Goal: Task Accomplishment & Management: Manage account settings

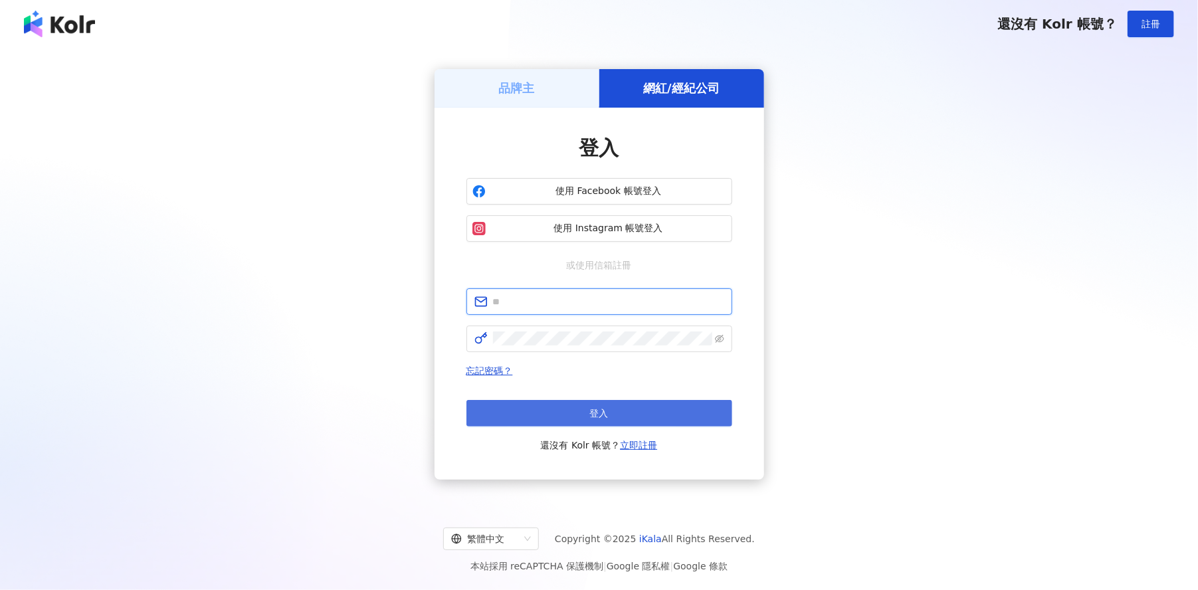
type input "**********"
click at [580, 415] on button "登入" at bounding box center [599, 413] width 266 height 27
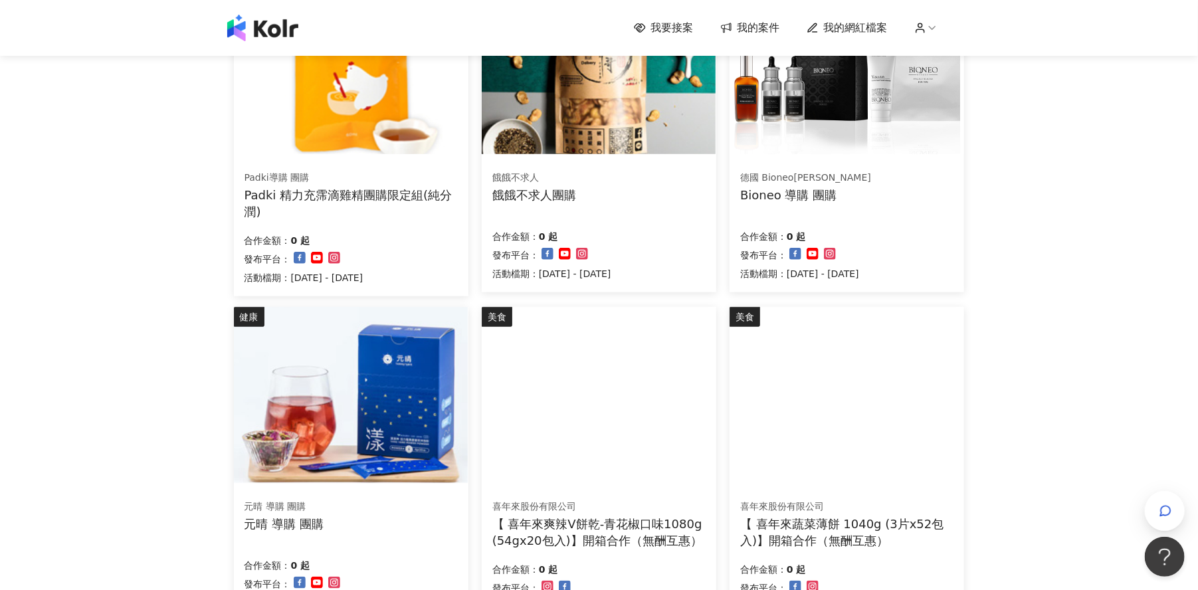
scroll to position [747, 0]
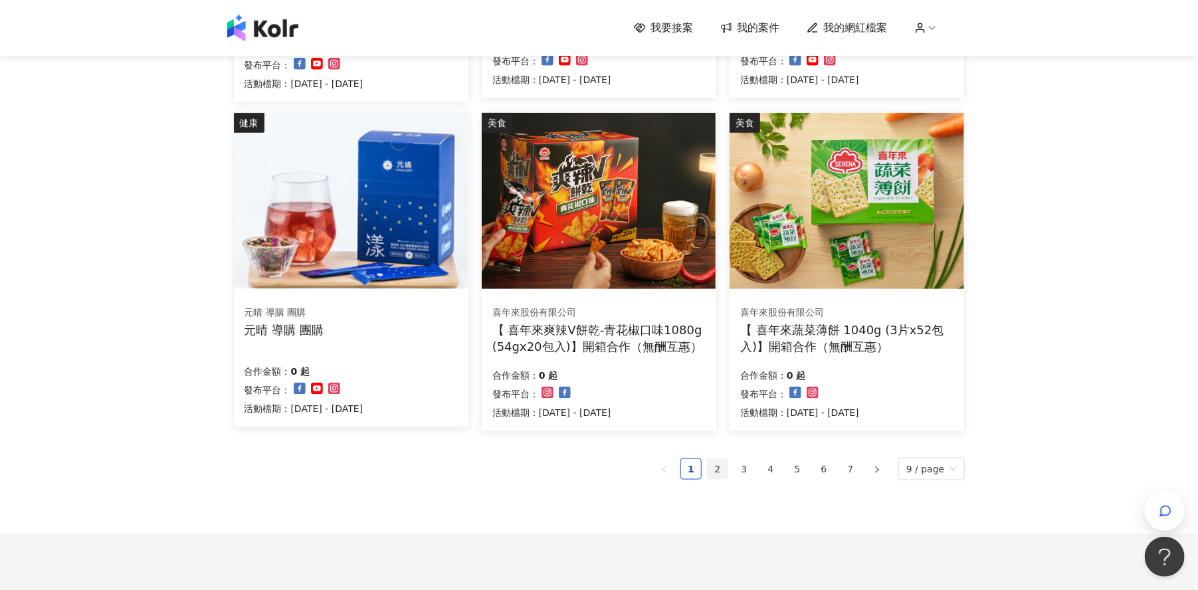
click at [722, 470] on link "2" at bounding box center [717, 469] width 20 height 20
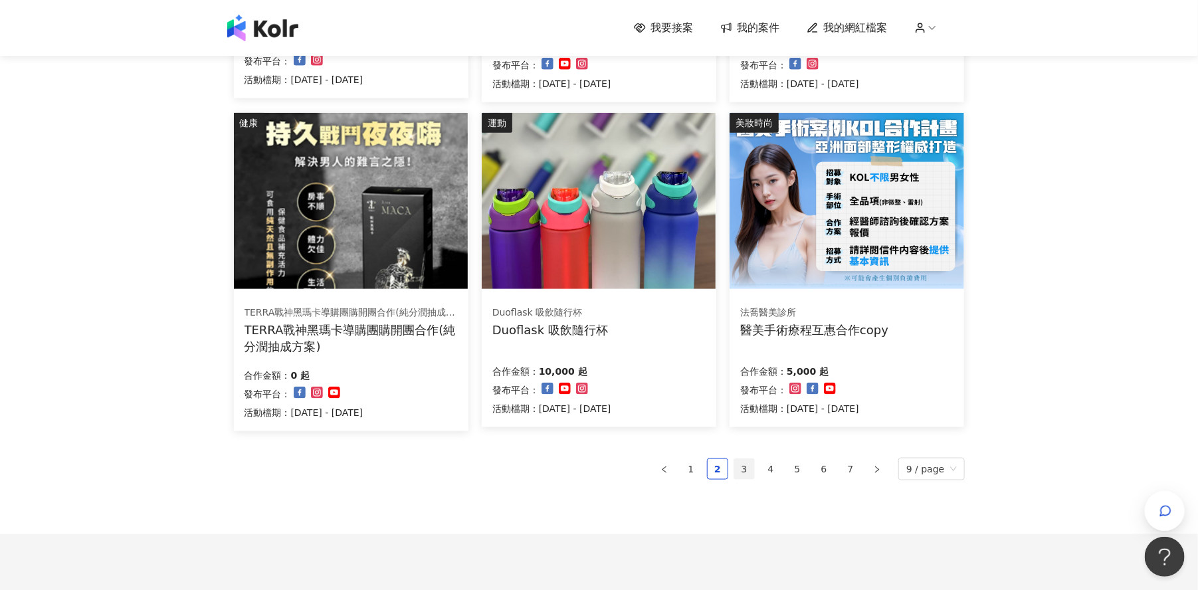
click at [747, 468] on link "3" at bounding box center [744, 469] width 20 height 20
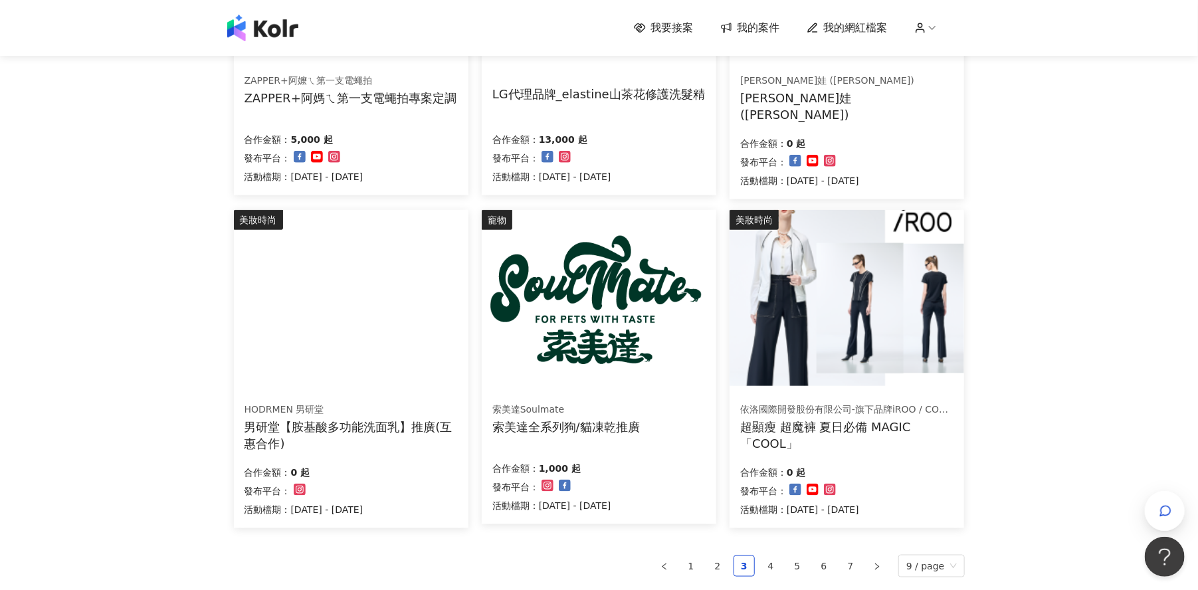
scroll to position [664, 0]
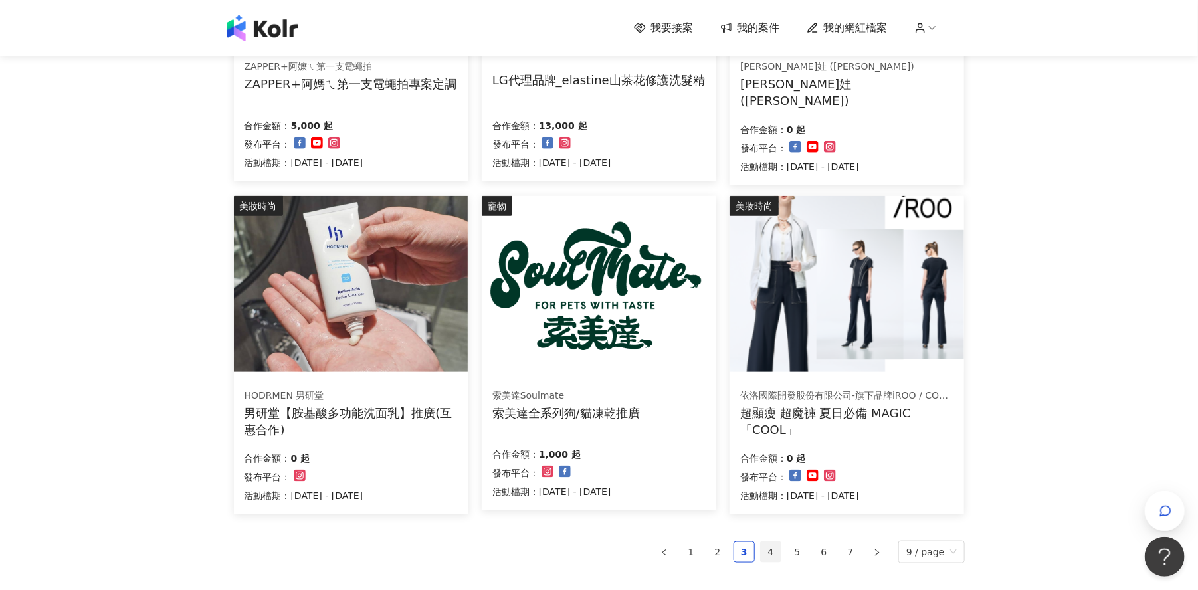
click at [773, 545] on link "4" at bounding box center [770, 552] width 20 height 20
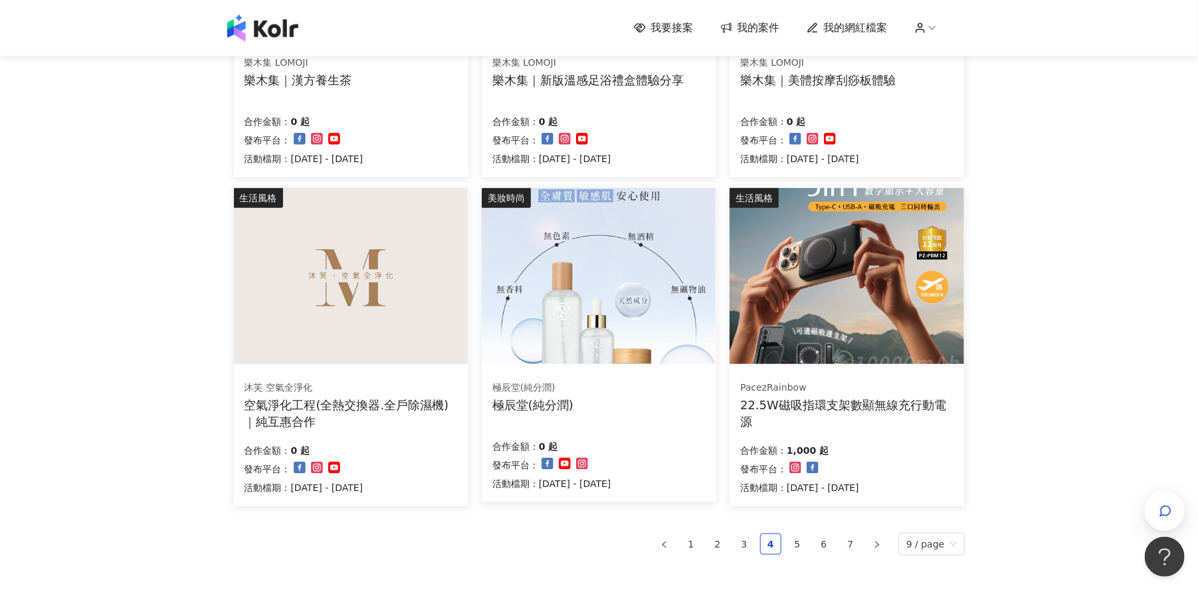
scroll to position [747, 0]
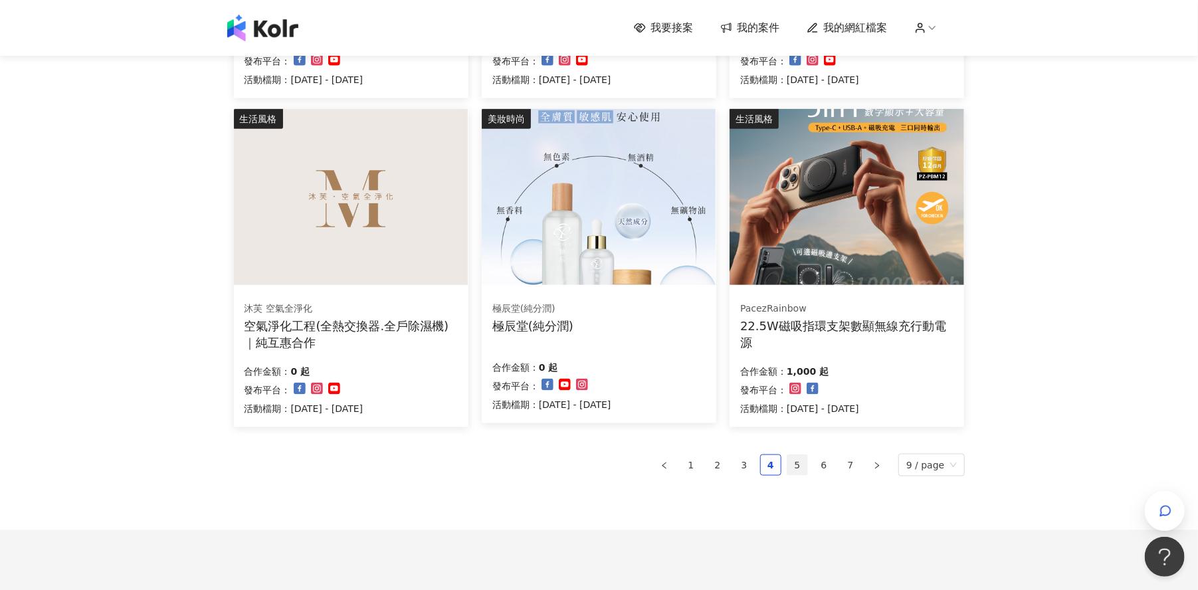
click at [801, 466] on link "5" at bounding box center [797, 465] width 20 height 20
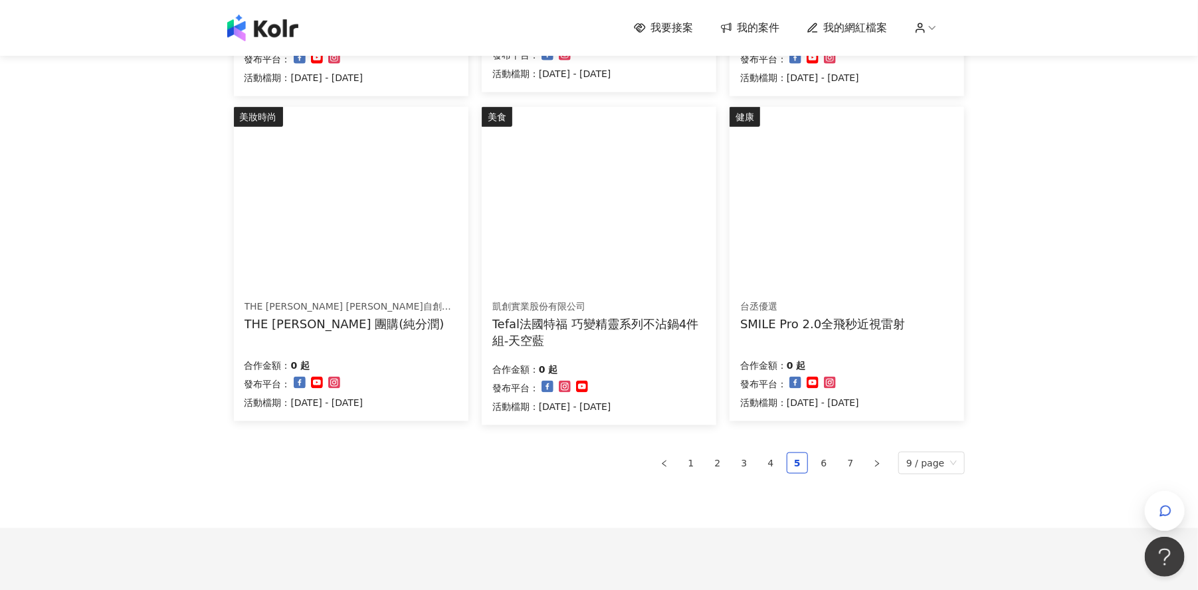
scroll to position [838, 0]
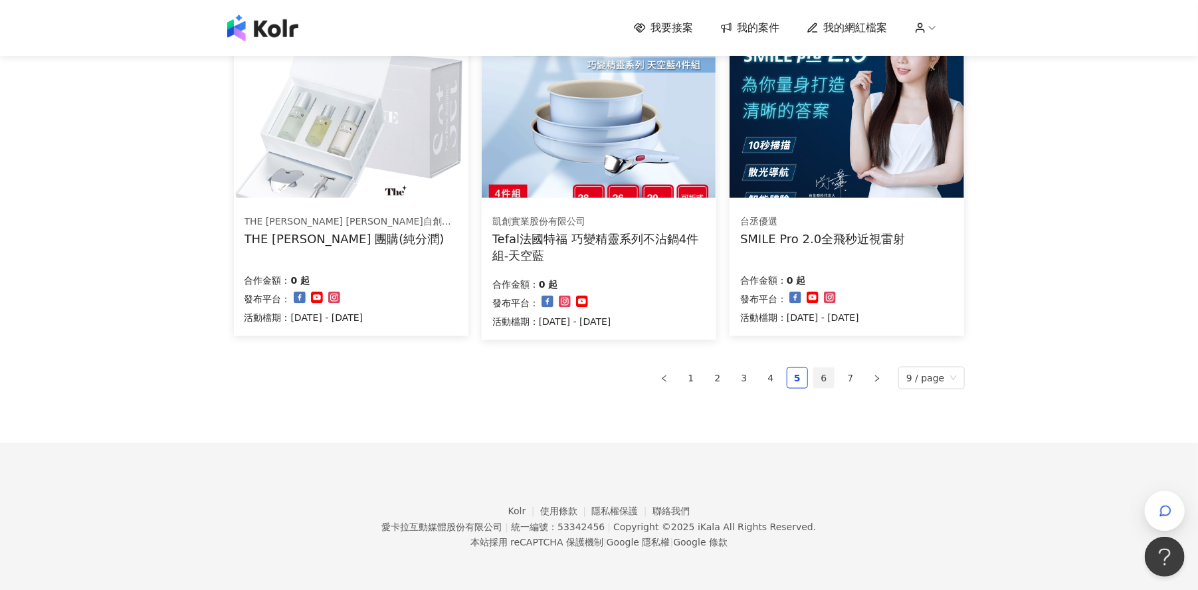
click at [834, 380] on link "6" at bounding box center [824, 378] width 20 height 20
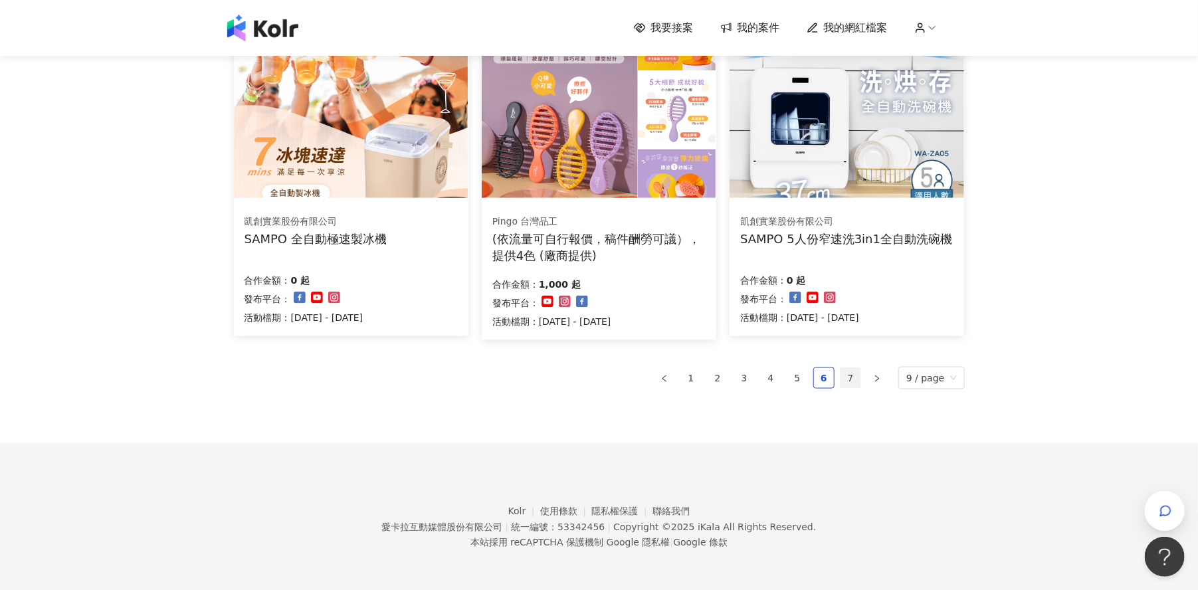
click at [849, 377] on link "7" at bounding box center [850, 378] width 20 height 20
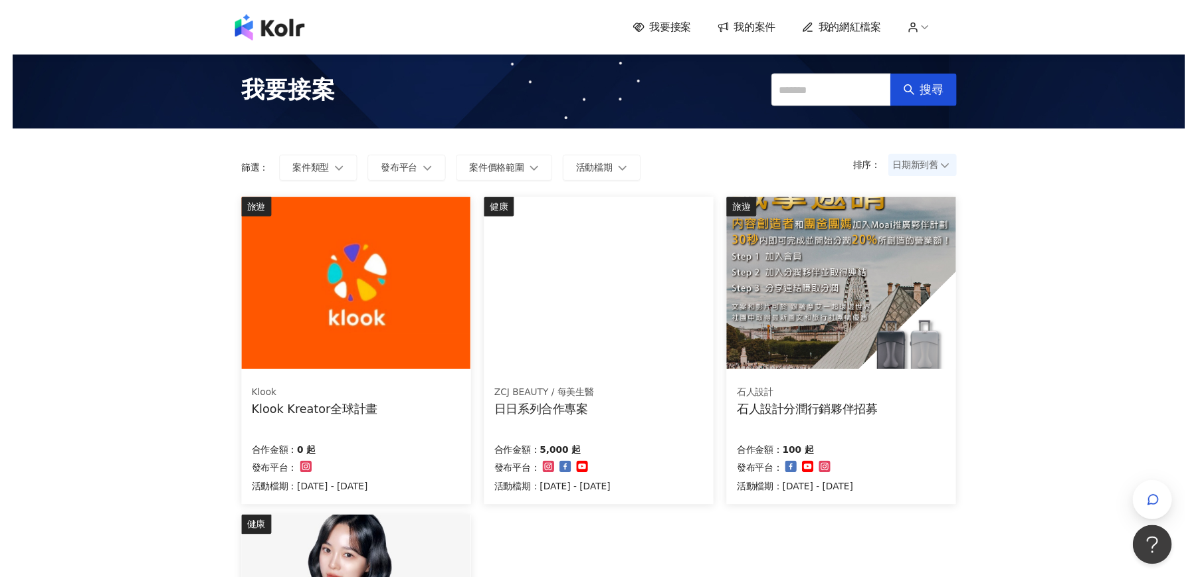
scroll to position [0, 0]
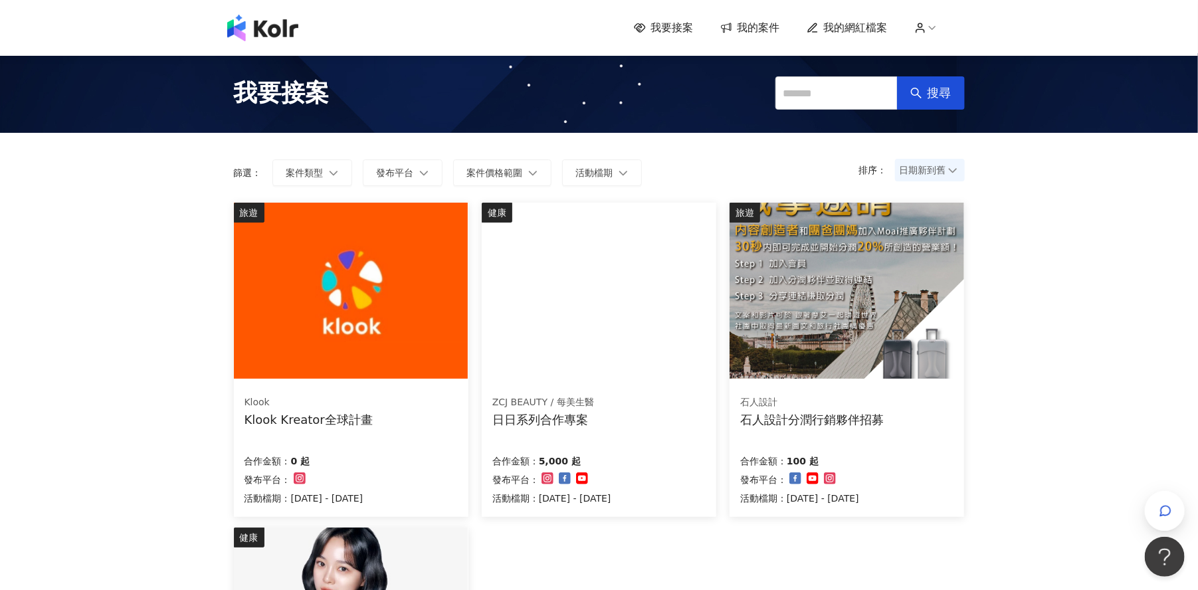
click at [881, 18] on div "我要接案 我的案件 我的網紅檔案" at bounding box center [599, 28] width 757 height 27
click at [865, 29] on span "我的網紅檔案" at bounding box center [856, 28] width 64 height 15
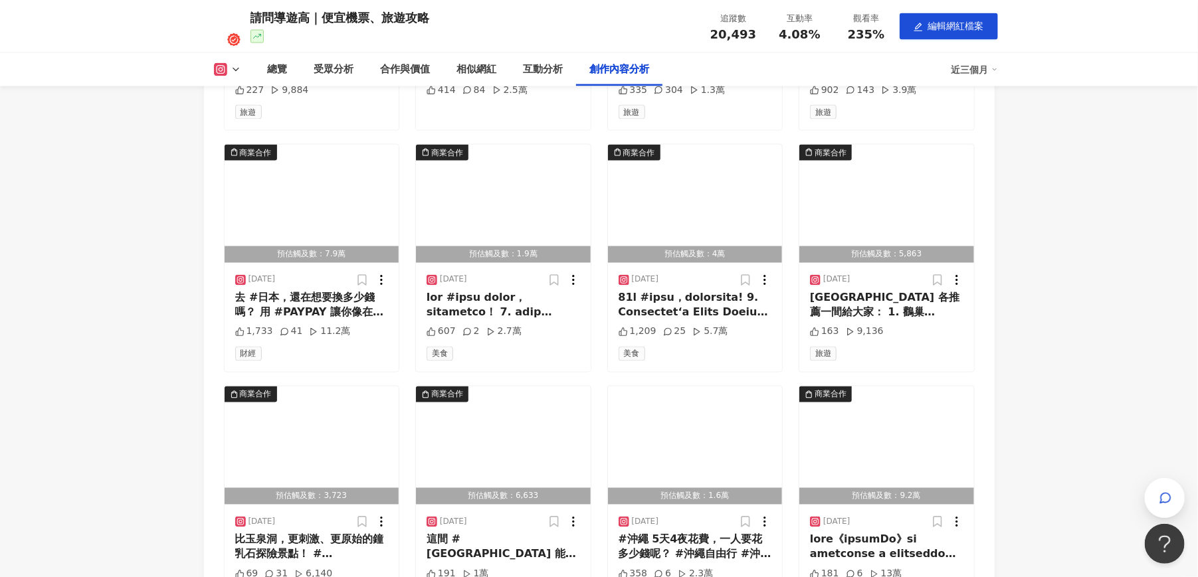
scroll to position [3492, 0]
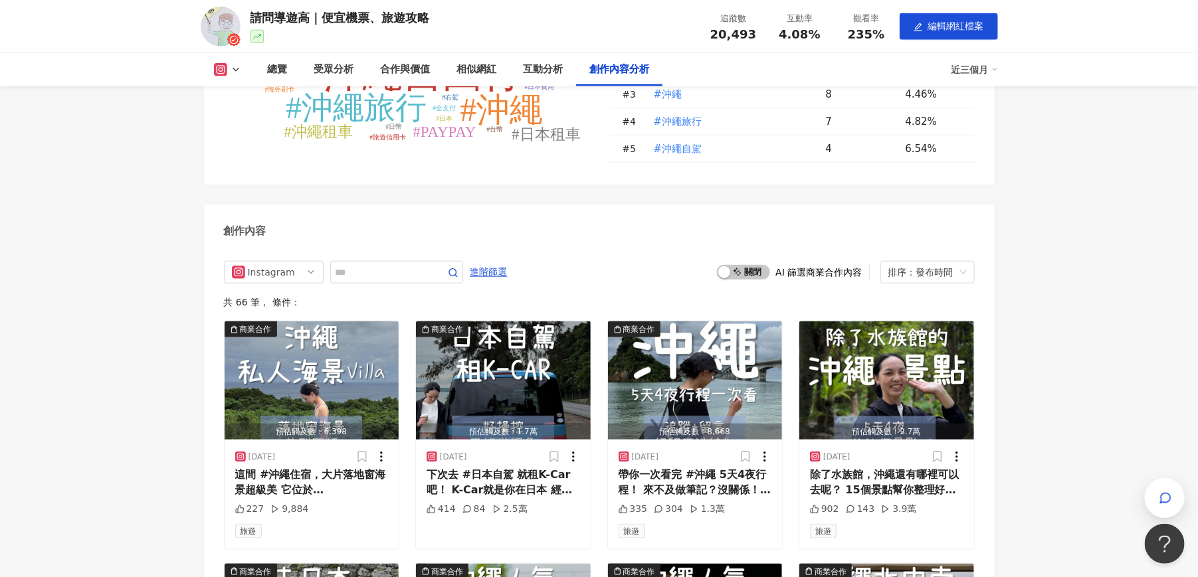
click at [221, 76] on icon at bounding box center [220, 69] width 13 height 13
click at [236, 124] on button "YouTube" at bounding box center [249, 125] width 80 height 19
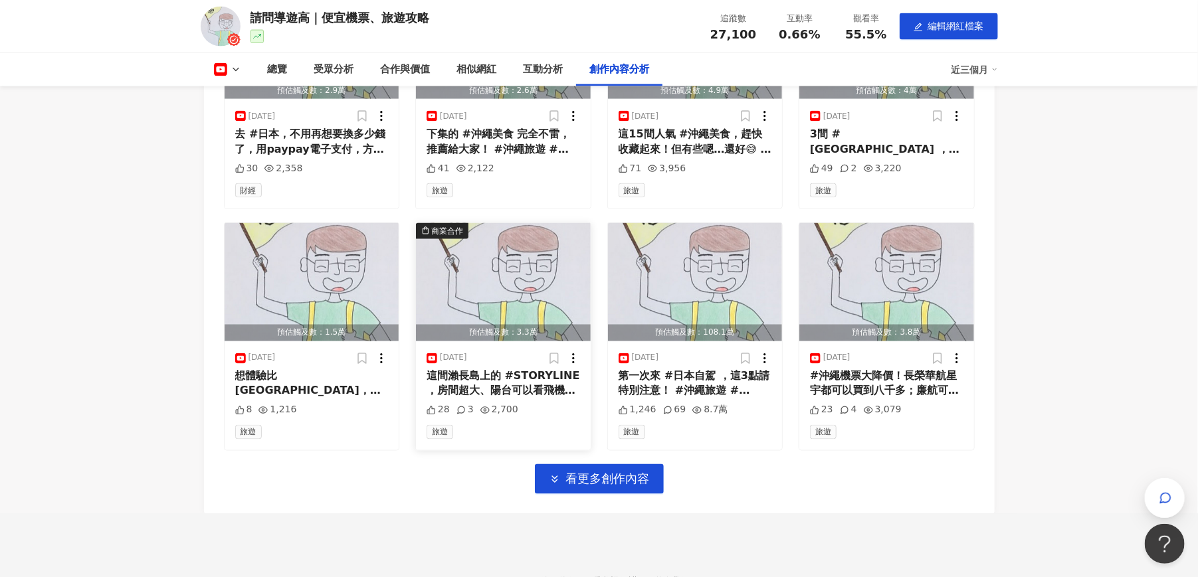
scroll to position [3940, 0]
